Goal: Use online tool/utility

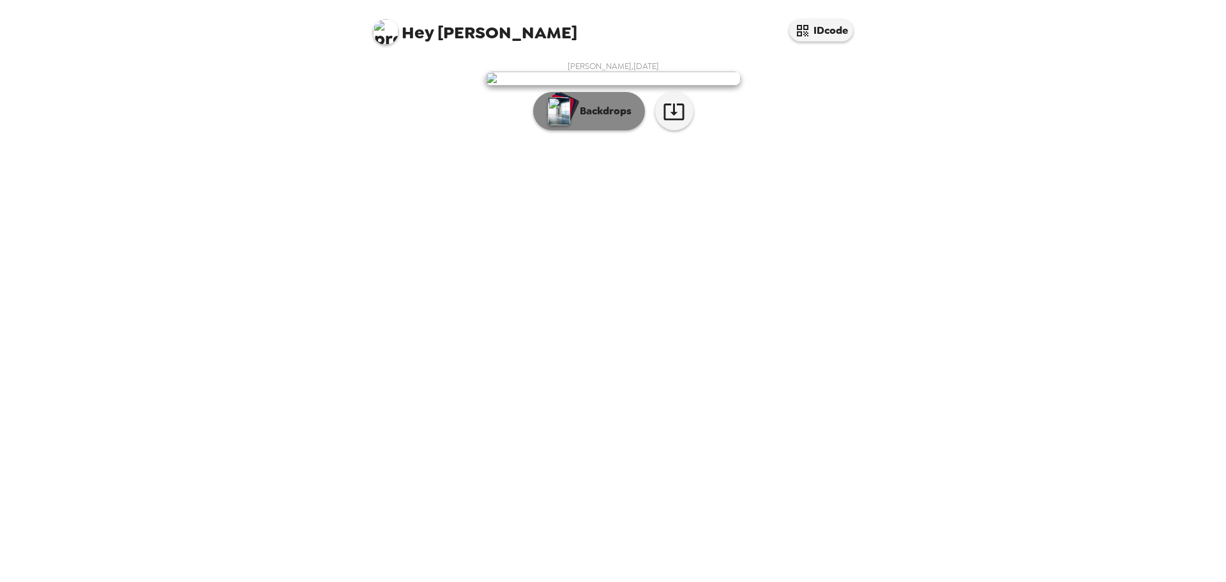
click at [605, 119] on p "Backdrops" at bounding box center [602, 110] width 58 height 15
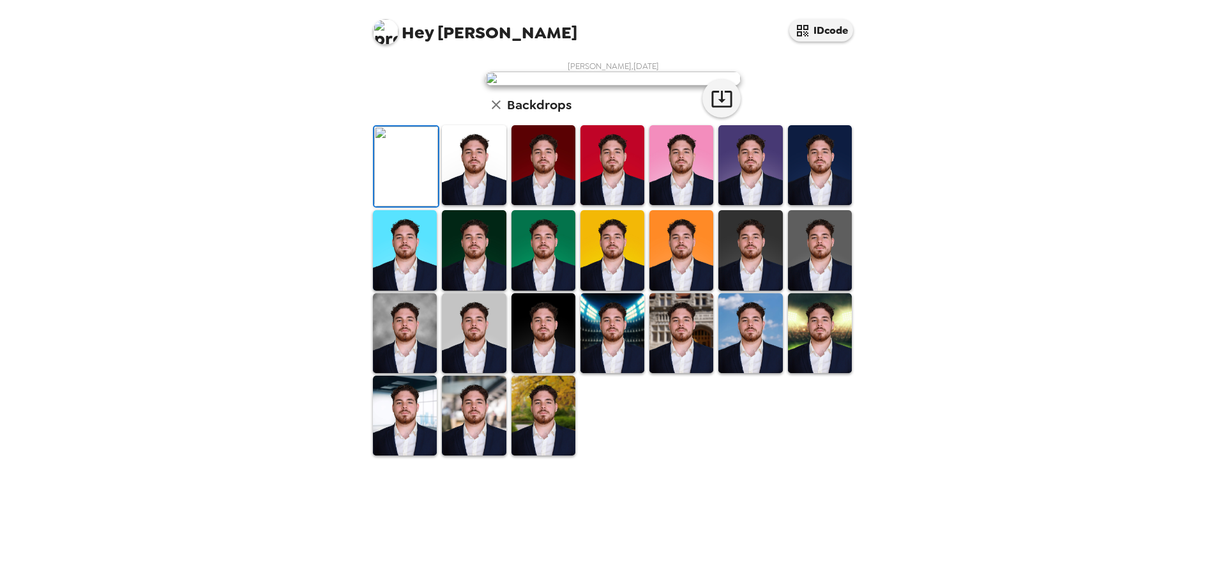
click at [807, 290] on img at bounding box center [820, 250] width 64 height 80
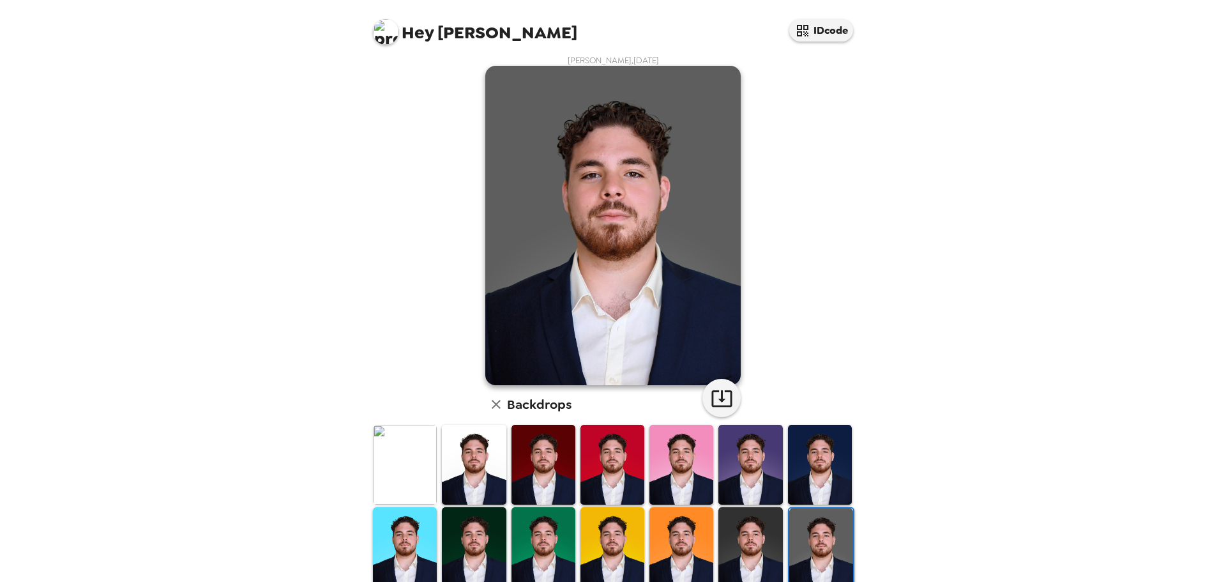
scroll to position [1, 0]
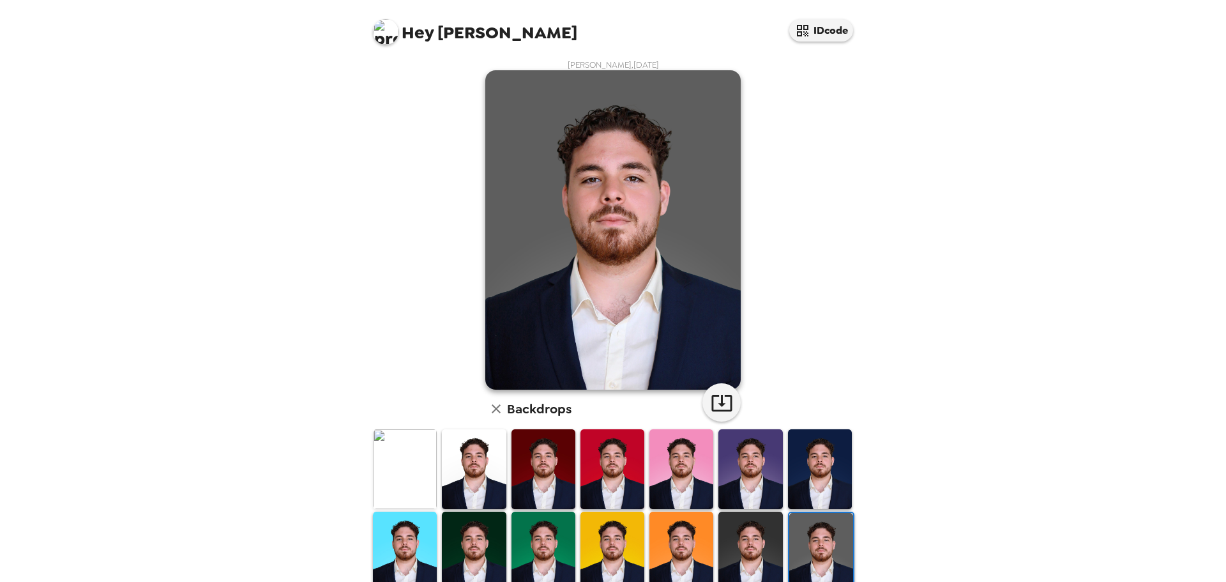
click at [740, 552] on img at bounding box center [750, 551] width 64 height 80
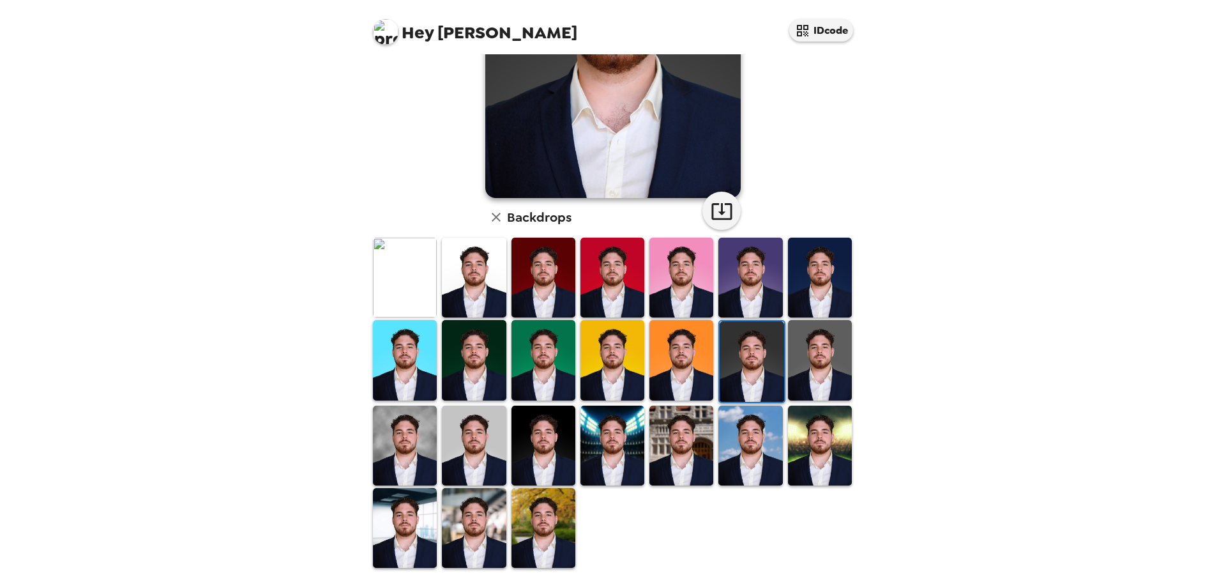
click at [404, 455] on img at bounding box center [405, 445] width 64 height 80
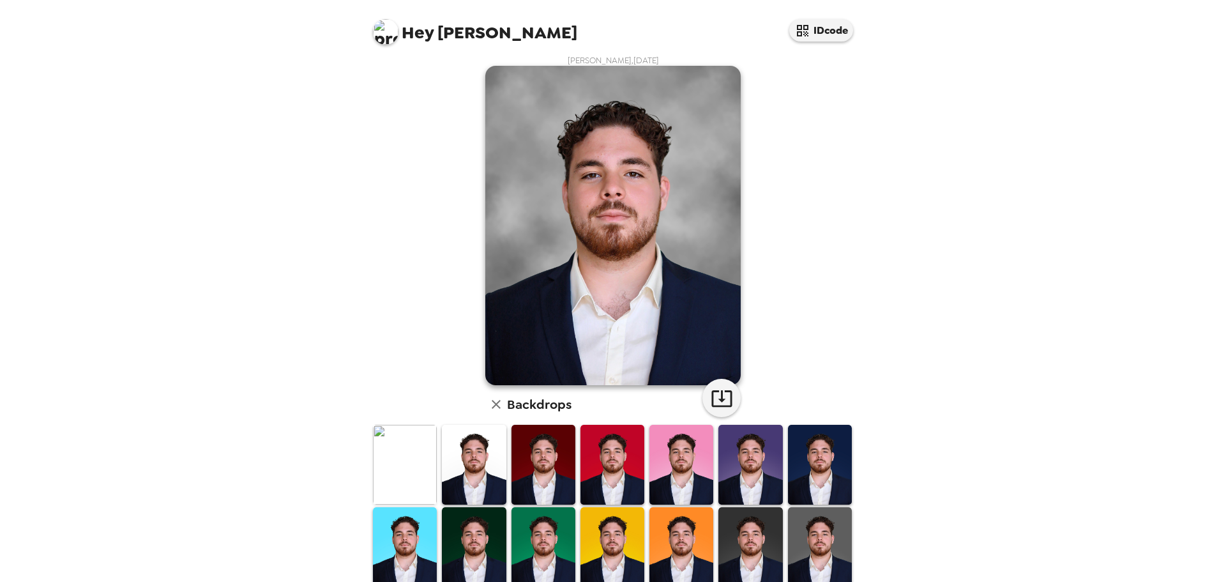
scroll to position [0, 0]
